Goal: Task Accomplishment & Management: Manage account settings

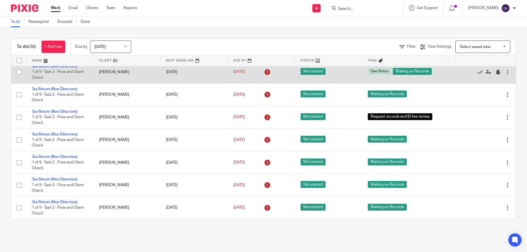
scroll to position [635, 0]
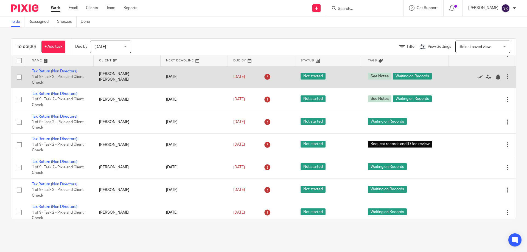
click at [65, 71] on link "Tax Return (Non Directors)" at bounding box center [55, 71] width 46 height 4
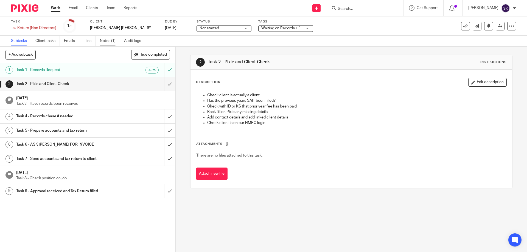
click at [107, 44] on link "Notes (1)" at bounding box center [110, 41] width 20 height 11
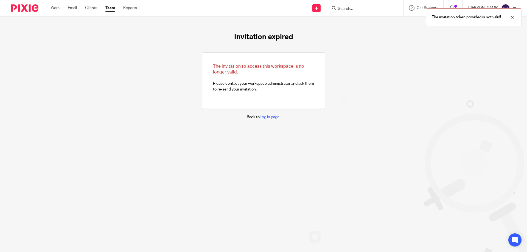
click at [32, 10] on img at bounding box center [24, 7] width 27 height 7
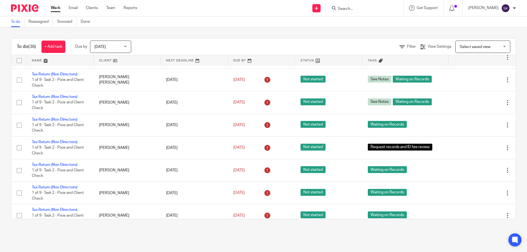
scroll to position [662, 0]
